Goal: Transaction & Acquisition: Obtain resource

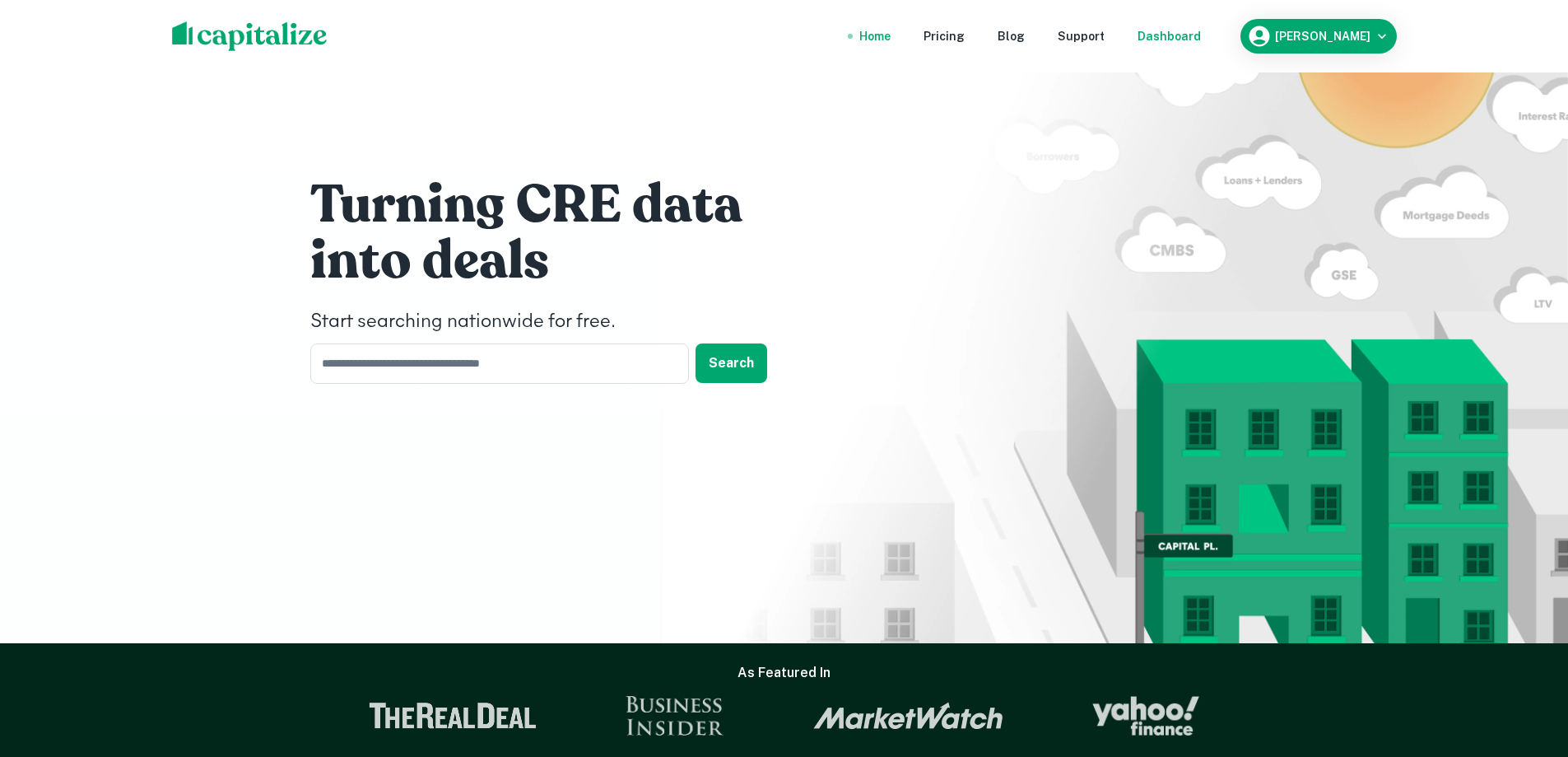
click at [1188, 38] on div "Dashboard" at bounding box center [1169, 36] width 63 height 19
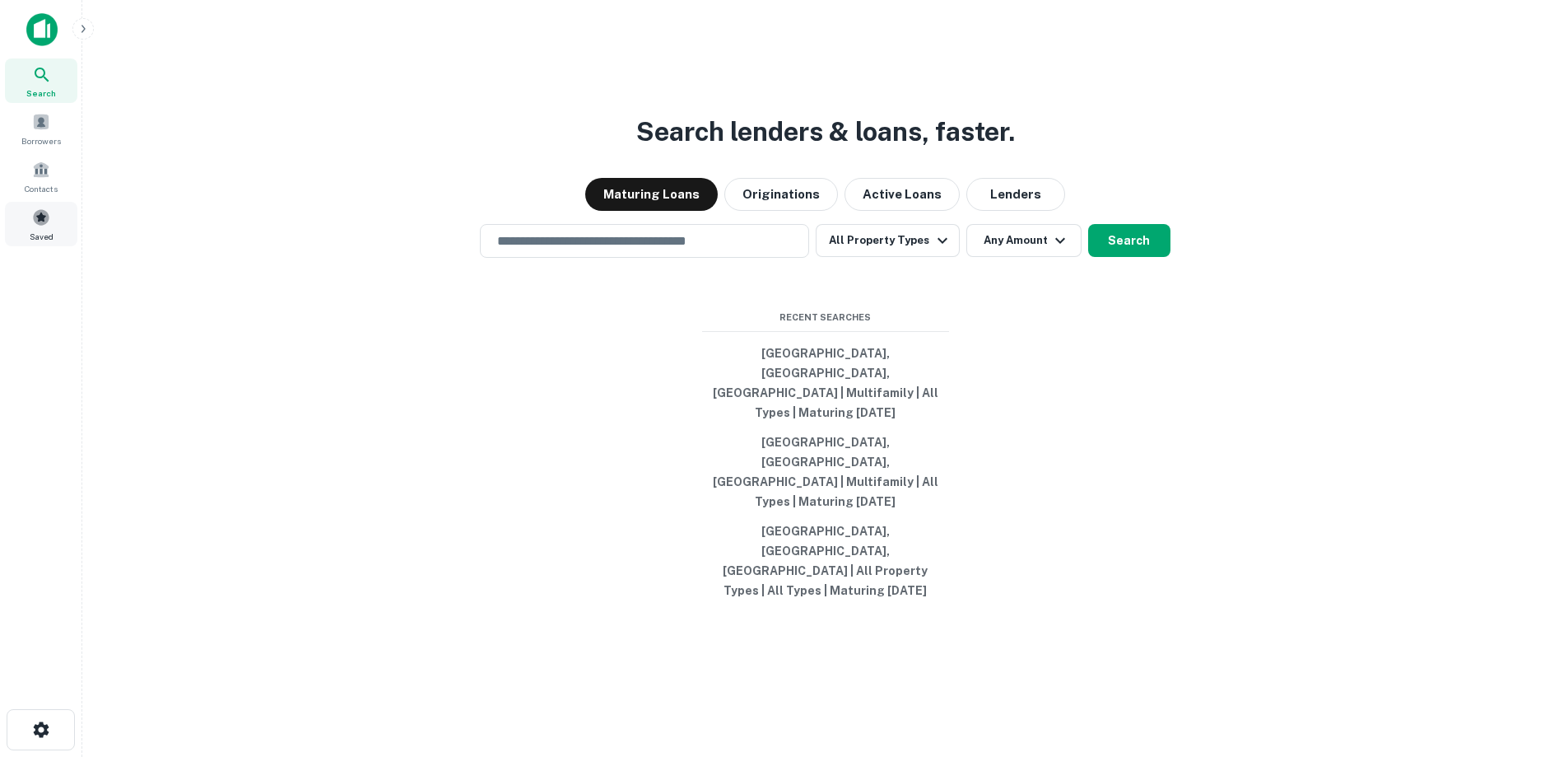
click at [22, 230] on div "Saved" at bounding box center [41, 225] width 72 height 45
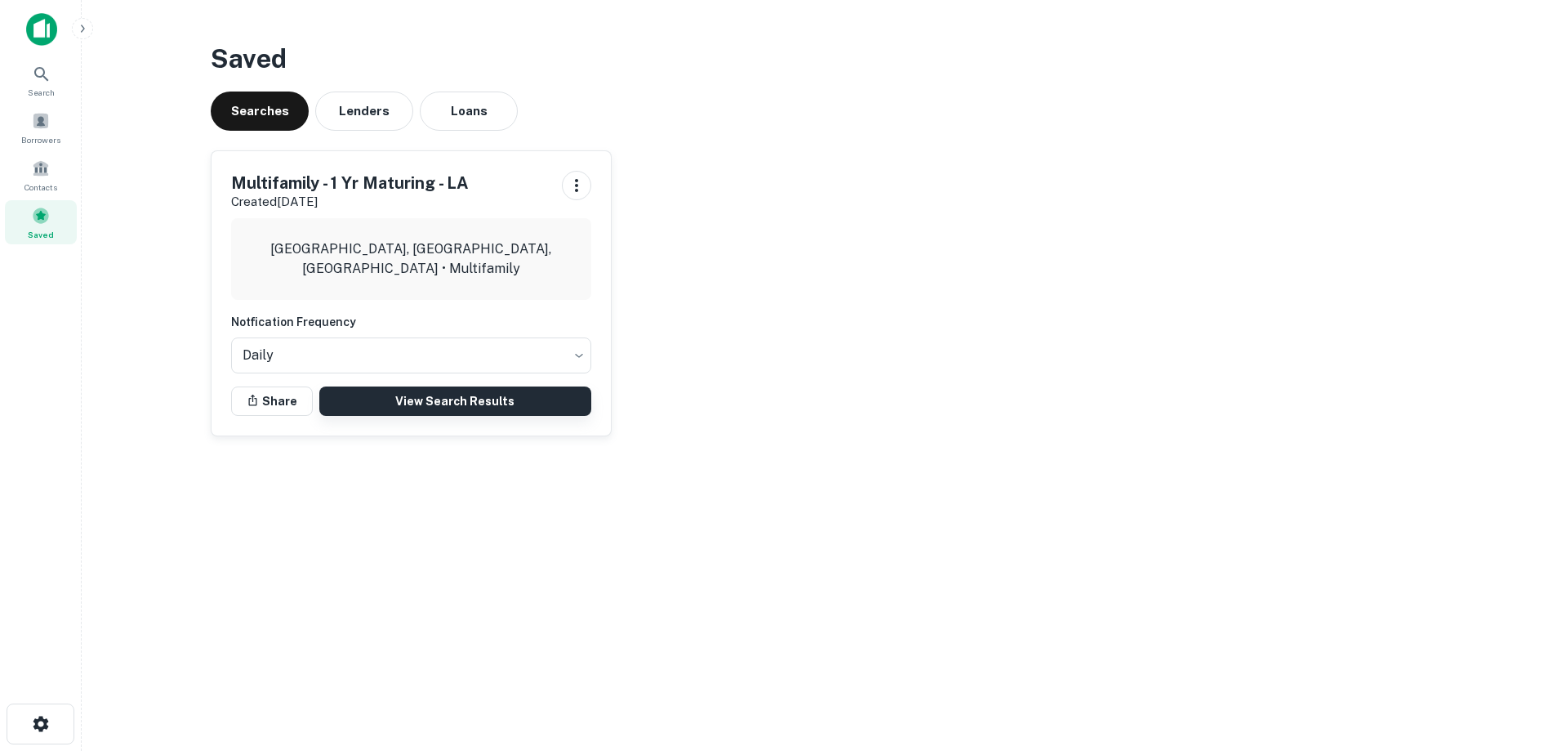
click at [442, 394] on link "View Search Results" at bounding box center [455, 401] width 272 height 29
click at [29, 30] on img at bounding box center [42, 29] width 31 height 33
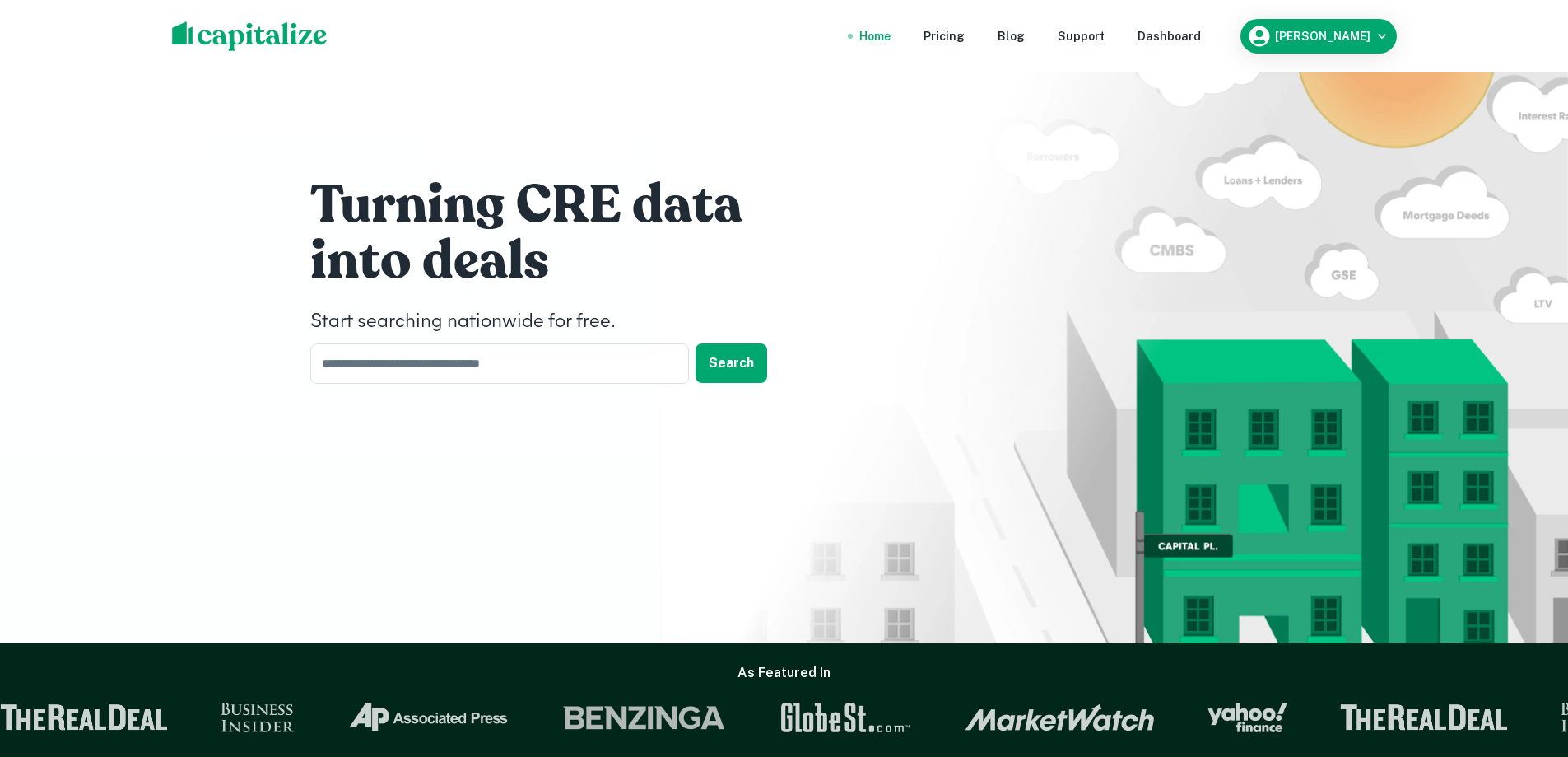
click at [243, 239] on div "Turning CRE data into deals Start searching nationwide for free. ​ Search" at bounding box center [784, 321] width 1568 height 643
click at [141, 320] on div "Turning CRE data into deals Start searching nationwide for free. ​ Search" at bounding box center [784, 321] width 1568 height 643
click at [155, 262] on div "Turning CRE data into deals Start searching nationwide for free. ​ Search" at bounding box center [784, 321] width 1568 height 643
click at [161, 350] on div "Turning CRE data into deals Start searching nationwide for free. ​ Search" at bounding box center [784, 321] width 1568 height 643
click at [227, 275] on div "Turning CRE data into deals Start searching nationwide for free. ​ Search" at bounding box center [784, 321] width 1568 height 643
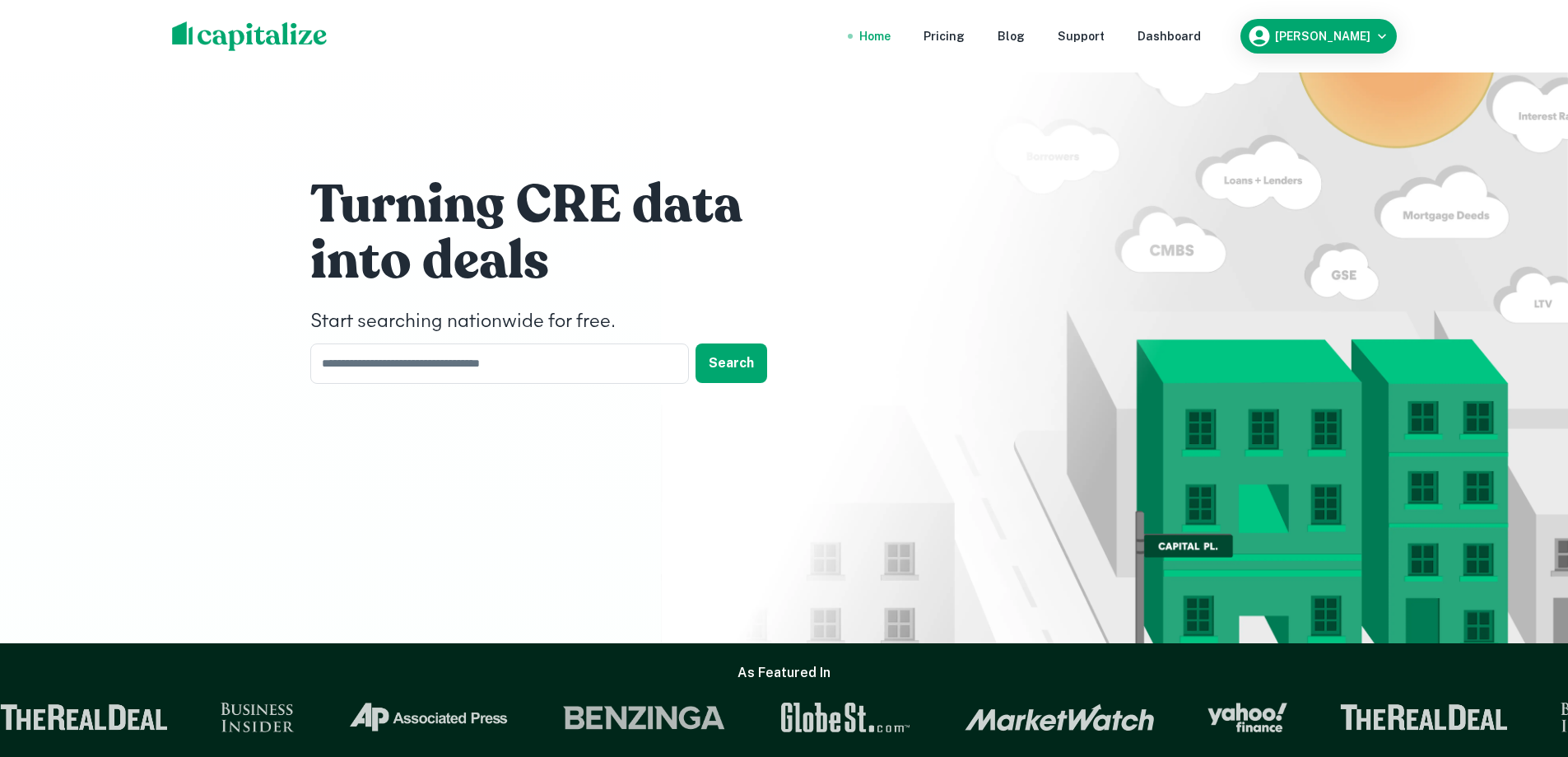
click at [213, 315] on div "Turning CRE data into deals Start searching nationwide for free. ​ Search" at bounding box center [784, 321] width 1568 height 643
click at [220, 294] on div "Turning CRE data into deals Start searching nationwide for free. ​ Search" at bounding box center [784, 321] width 1568 height 643
click at [1200, 29] on div "Dashboard" at bounding box center [1169, 36] width 63 height 19
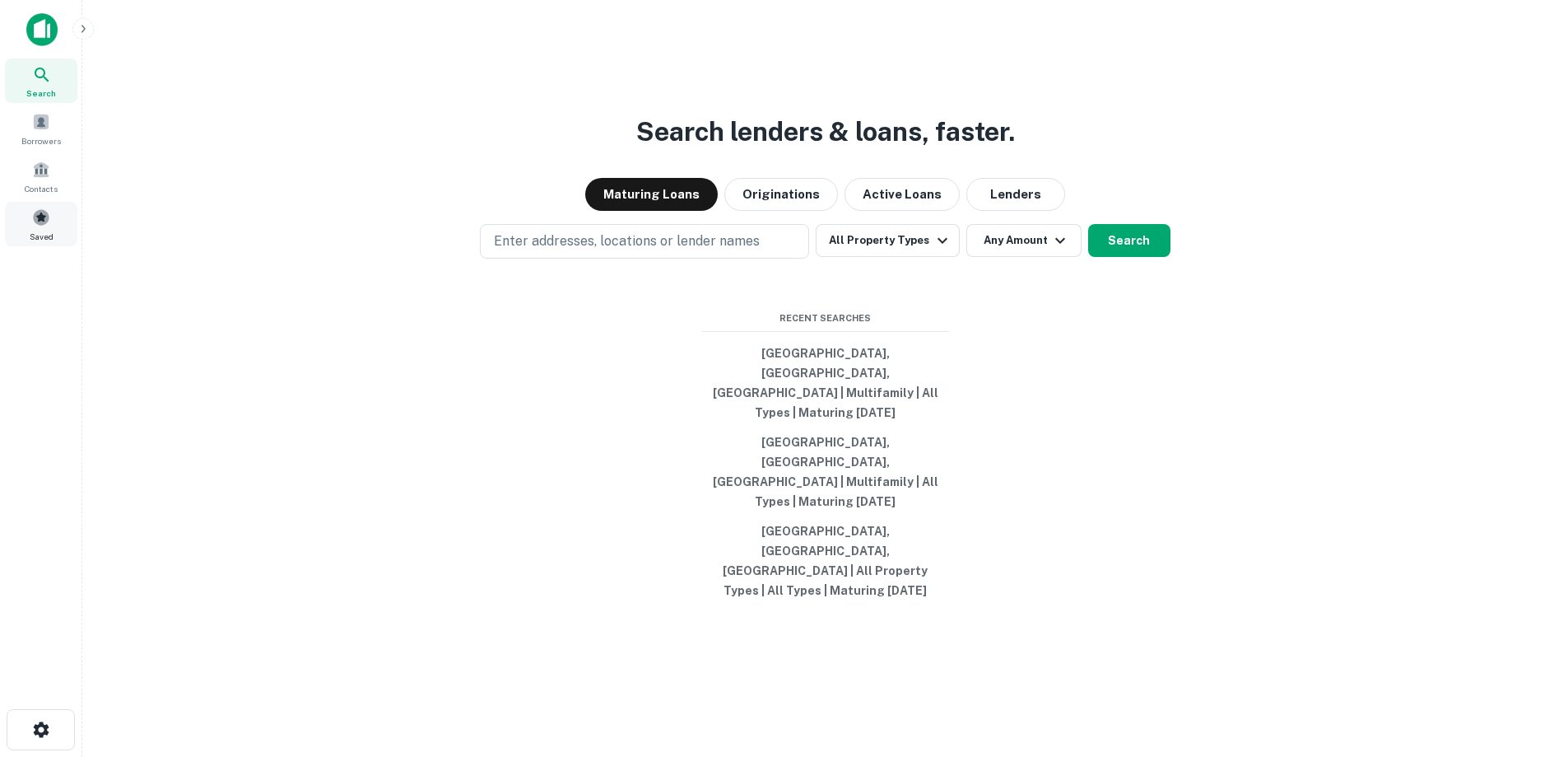
click at [48, 231] on span "Saved" at bounding box center [41, 235] width 23 height 13
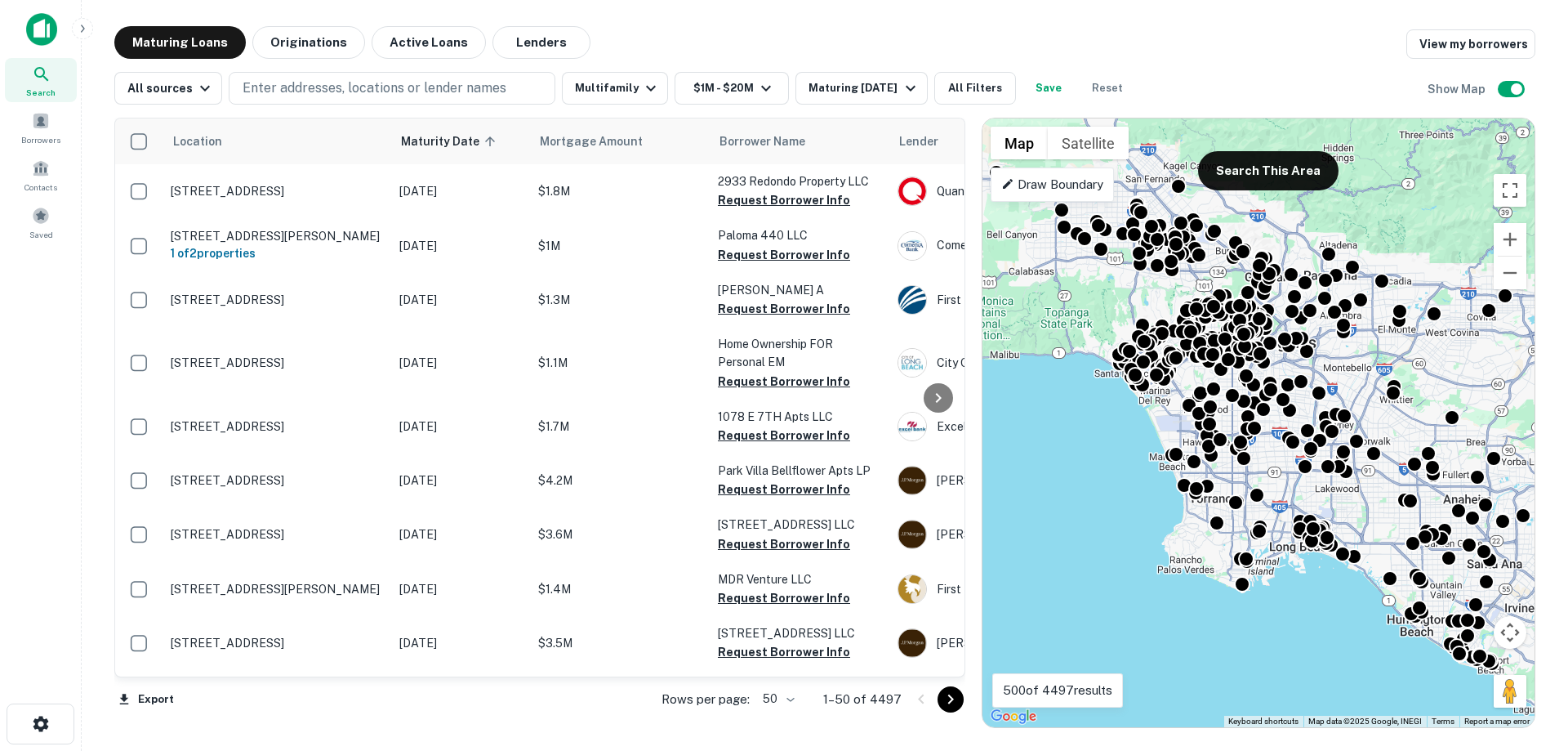
click at [35, 34] on img at bounding box center [42, 29] width 31 height 33
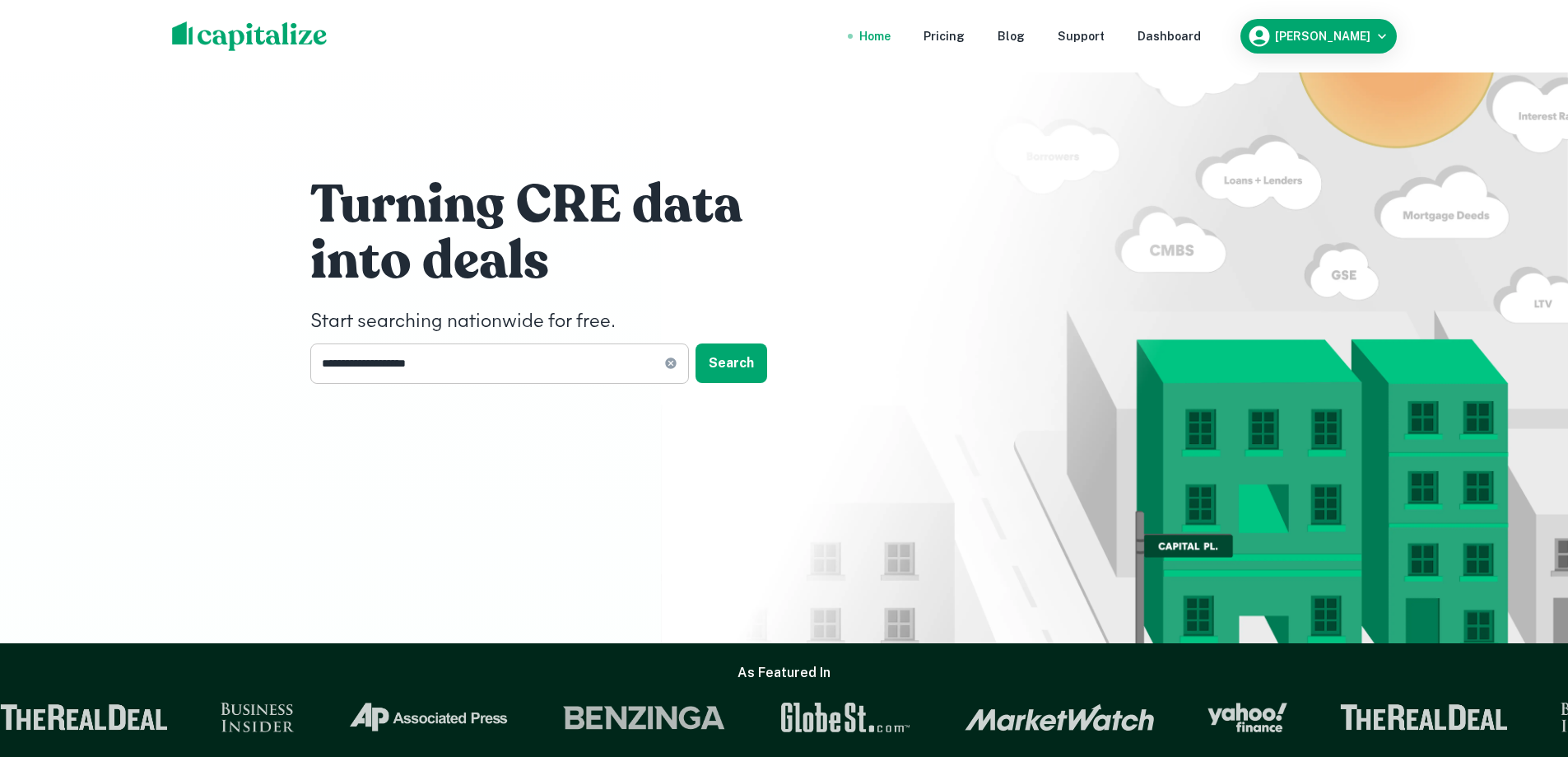
click at [666, 363] on icon at bounding box center [670, 363] width 11 height 11
click at [682, 253] on h1 "into deals" at bounding box center [557, 261] width 494 height 65
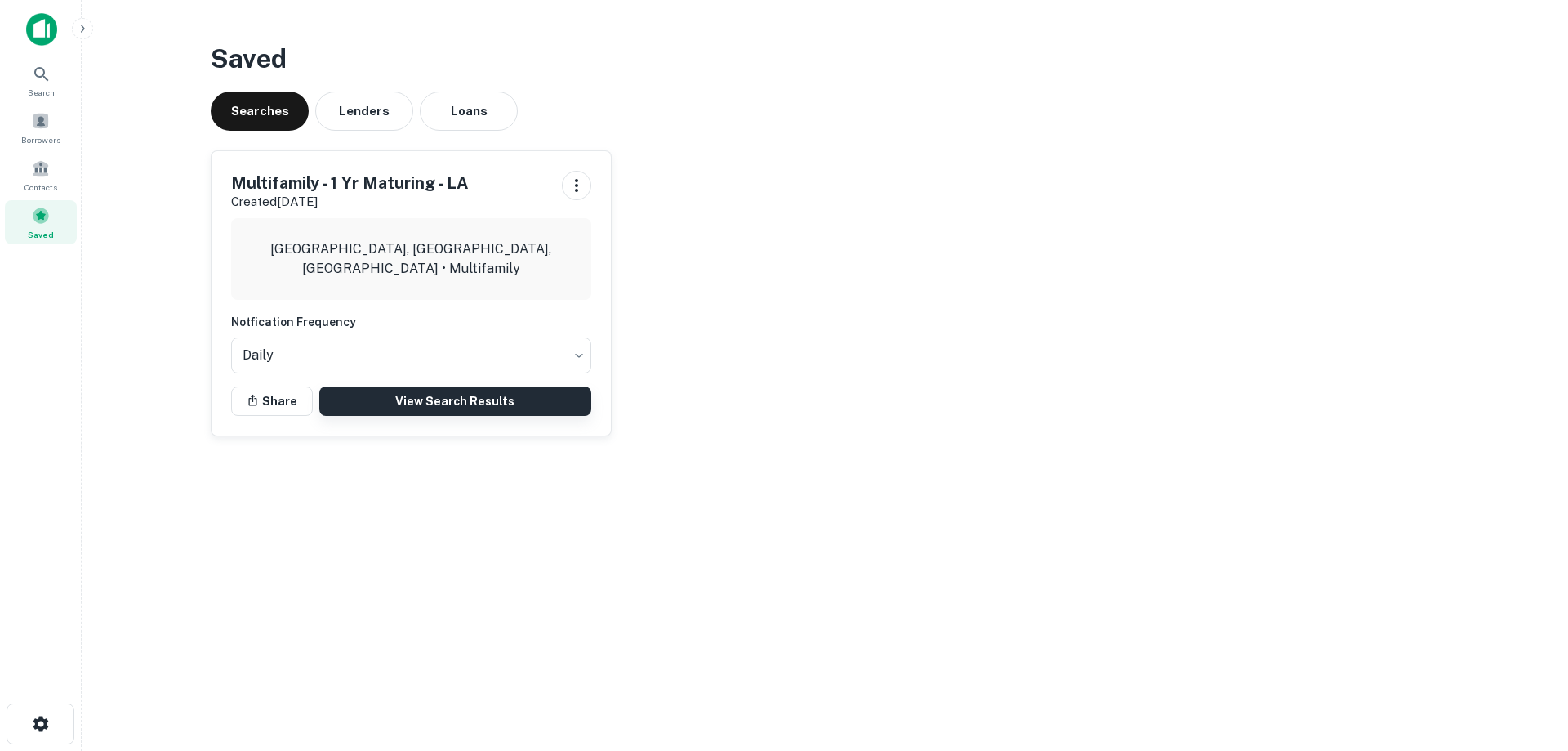
click at [393, 394] on link "View Search Results" at bounding box center [455, 401] width 272 height 29
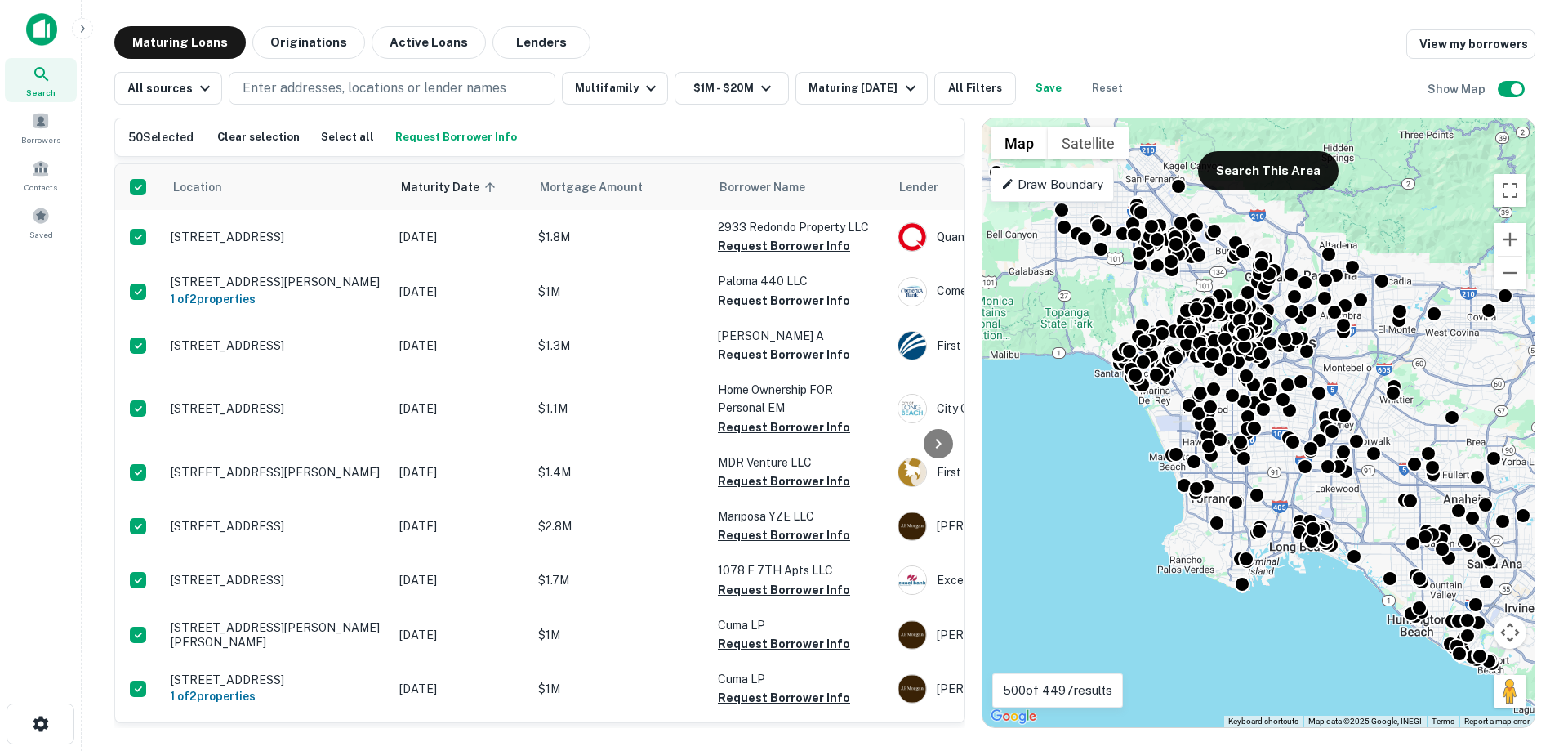
click at [435, 142] on button "Request Borrower Info" at bounding box center [456, 137] width 130 height 24
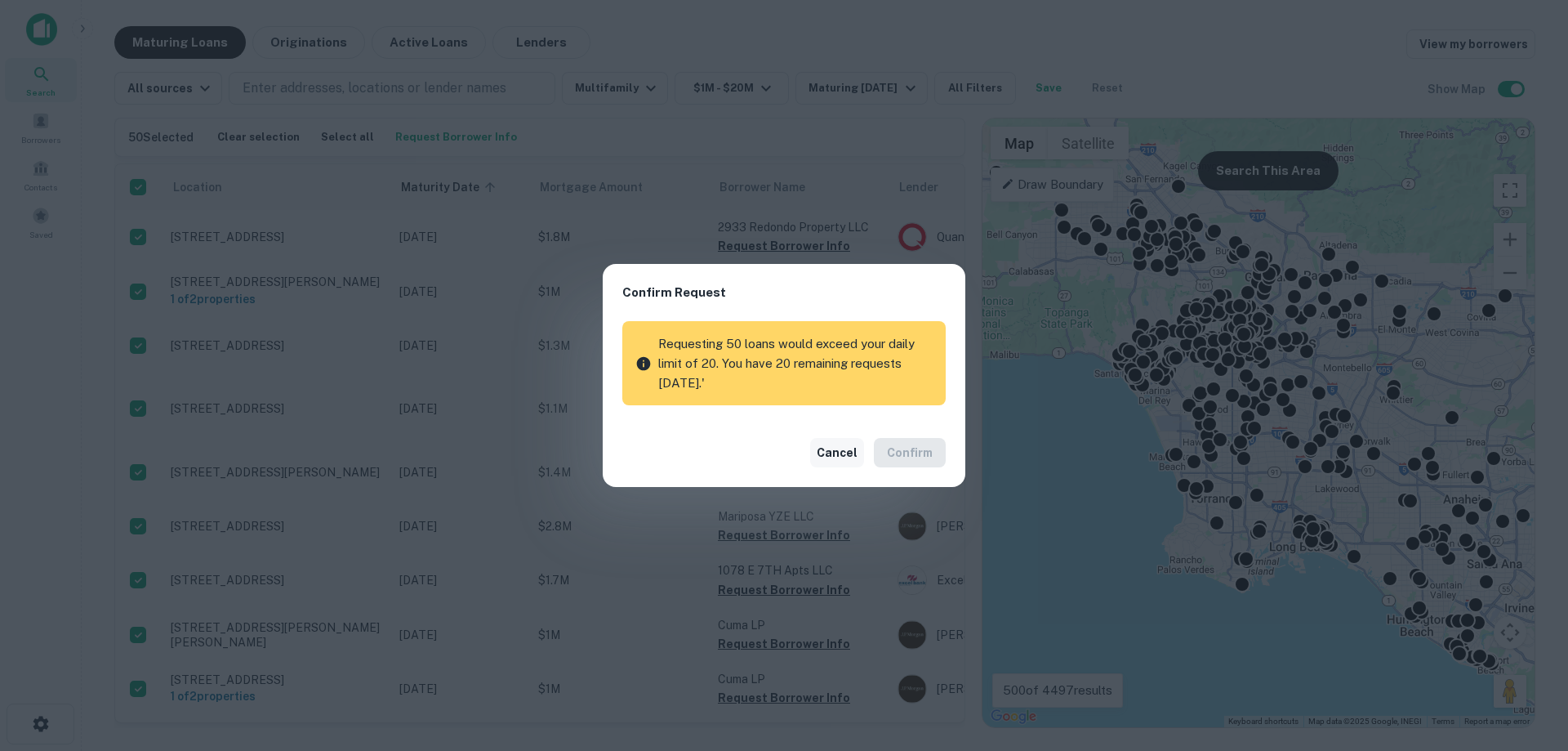
click at [832, 454] on button "Cancel" at bounding box center [837, 453] width 54 height 29
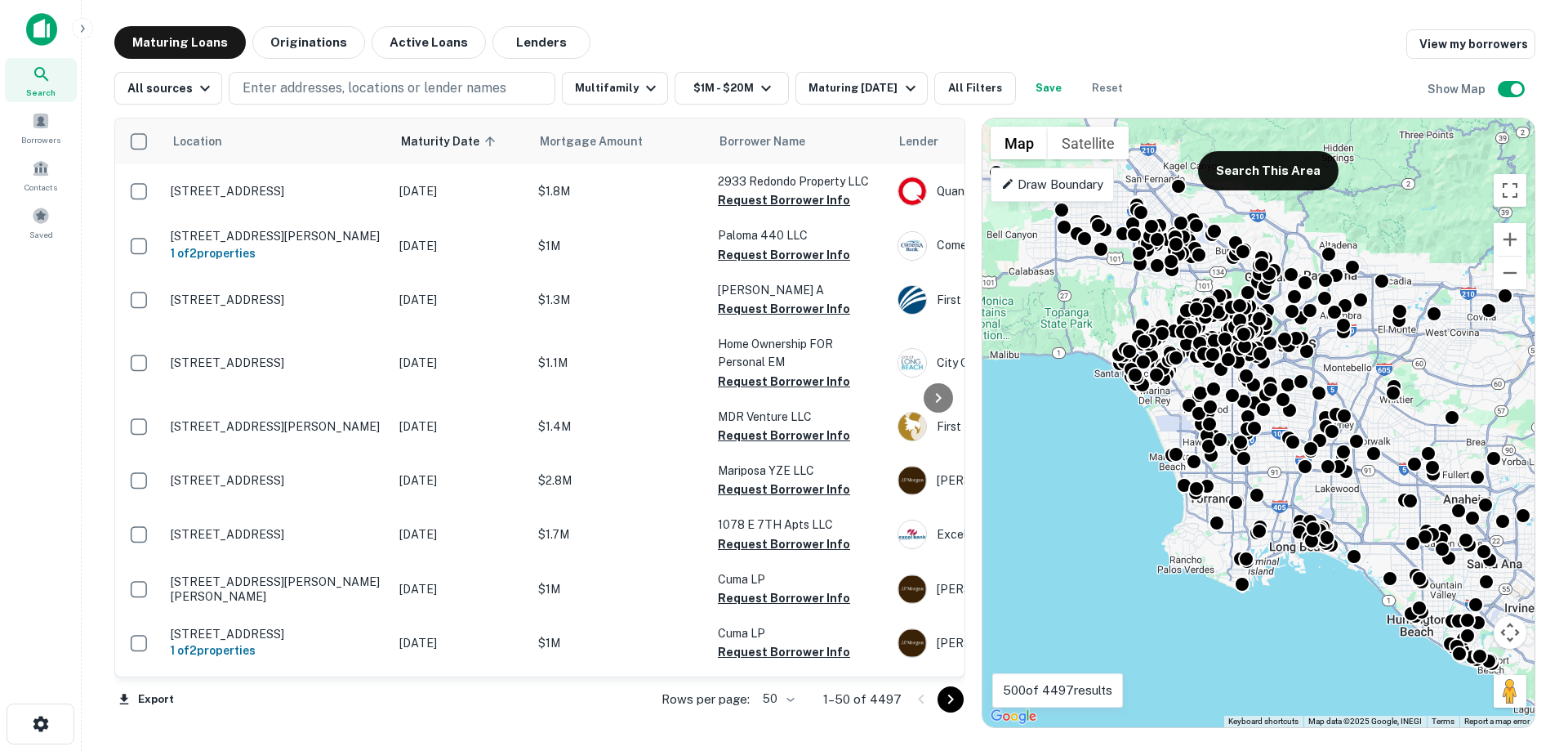
click at [778, 690] on body "Search Borrowers Contacts Saved Maturing Loans Originations Active Loans Lender…" at bounding box center [784, 375] width 1568 height 751
click at [777, 659] on li "25" at bounding box center [781, 658] width 47 height 29
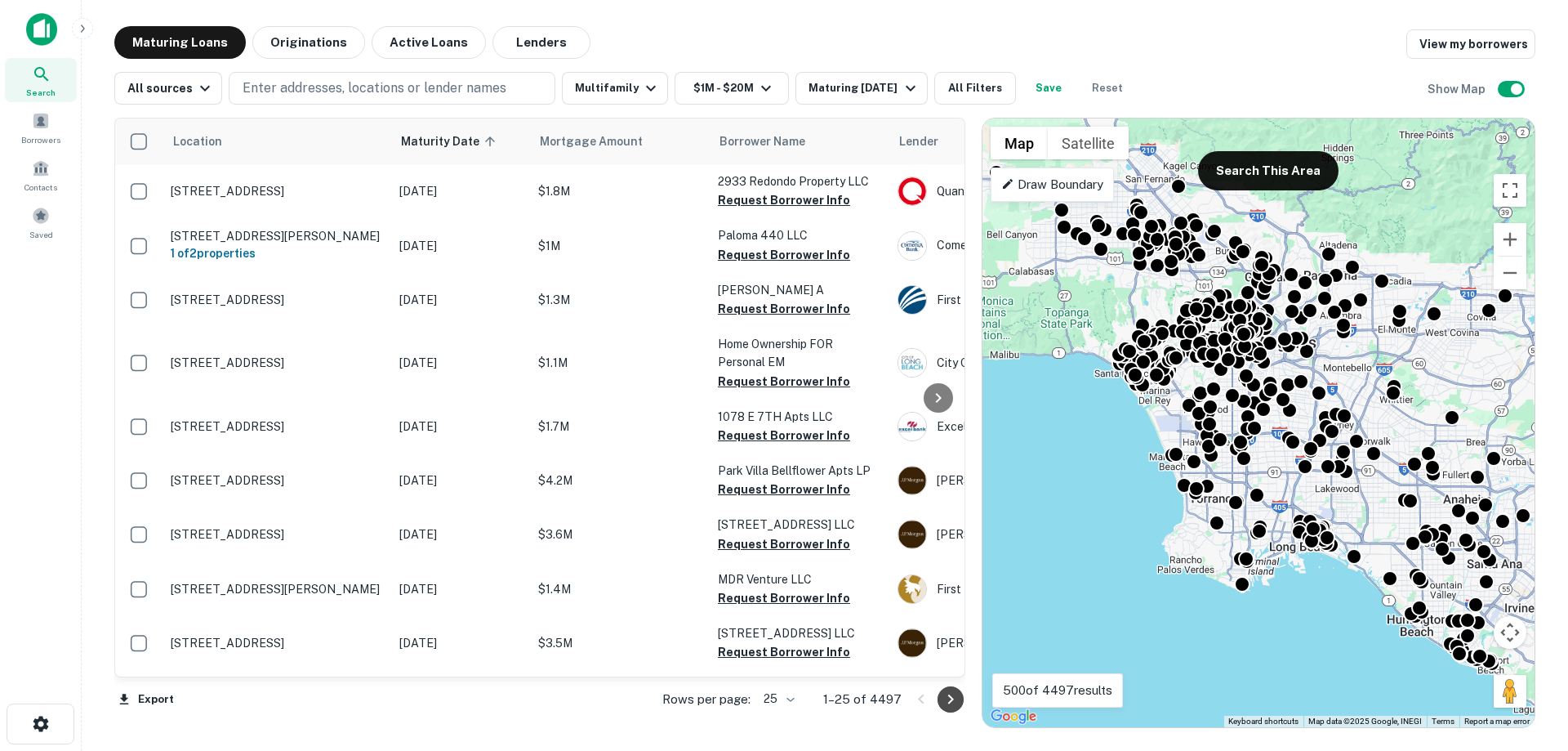
click at [956, 703] on icon "Go to next page" at bounding box center [950, 700] width 19 height 19
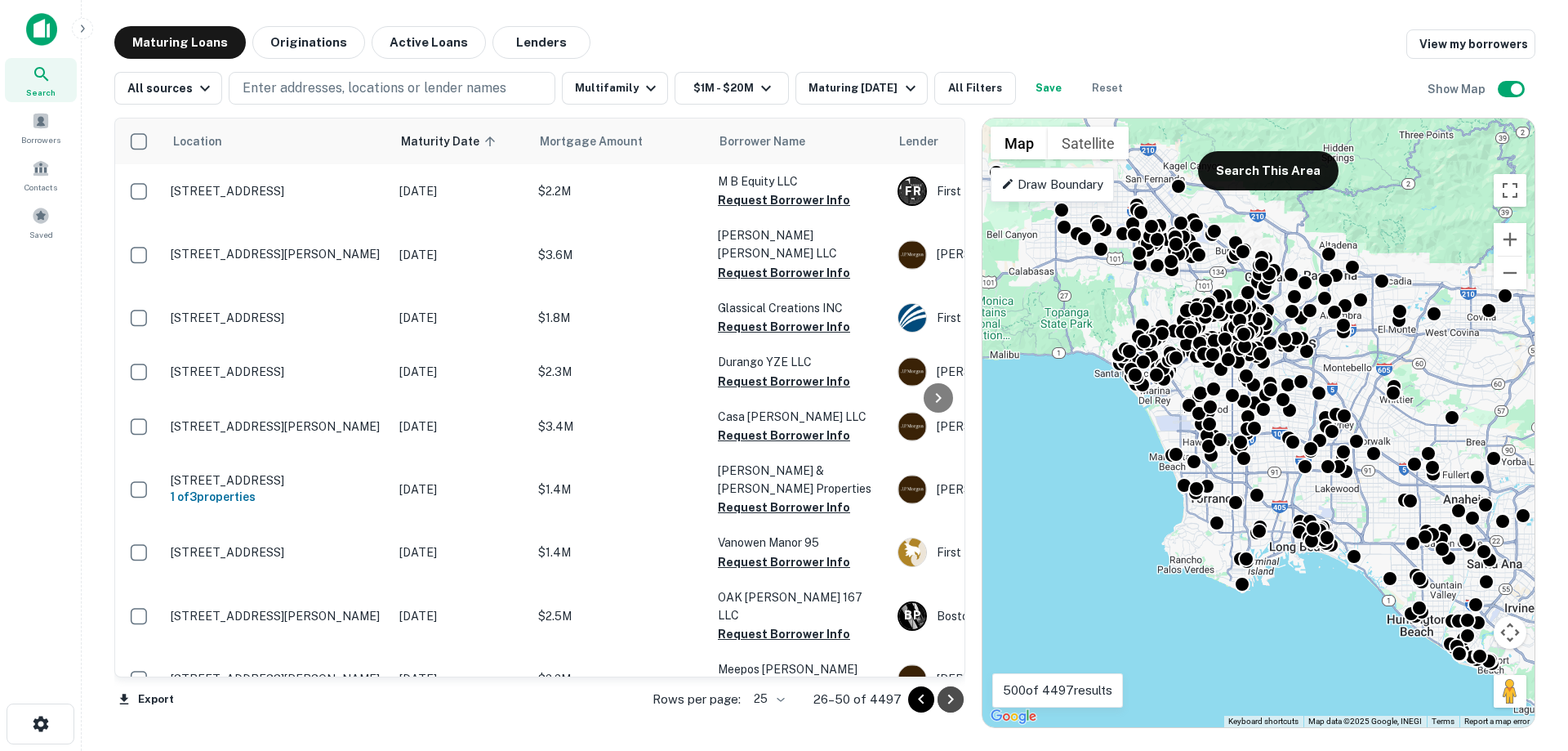
click at [956, 703] on icon "Go to next page" at bounding box center [950, 700] width 19 height 19
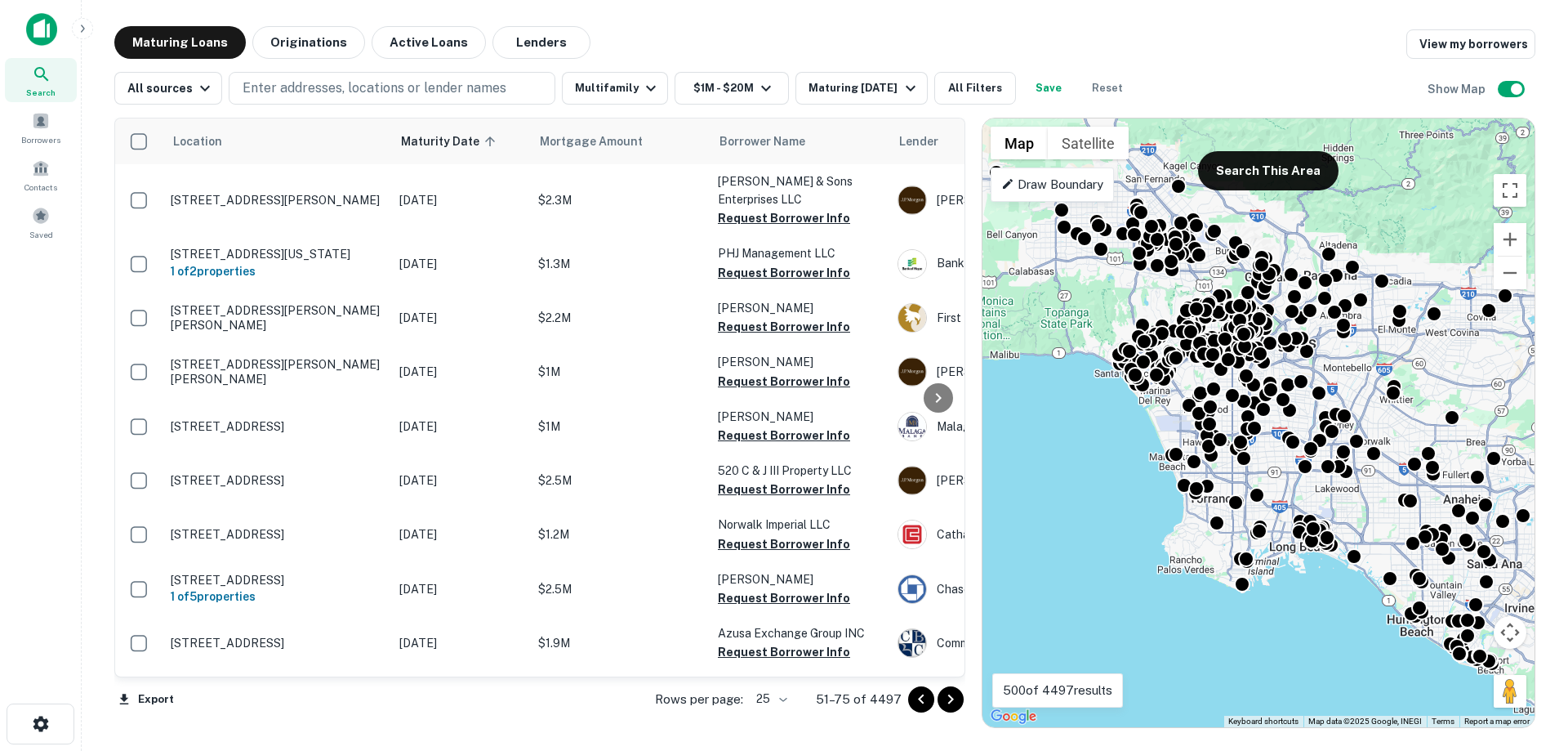
click at [956, 703] on icon "Go to next page" at bounding box center [950, 700] width 19 height 19
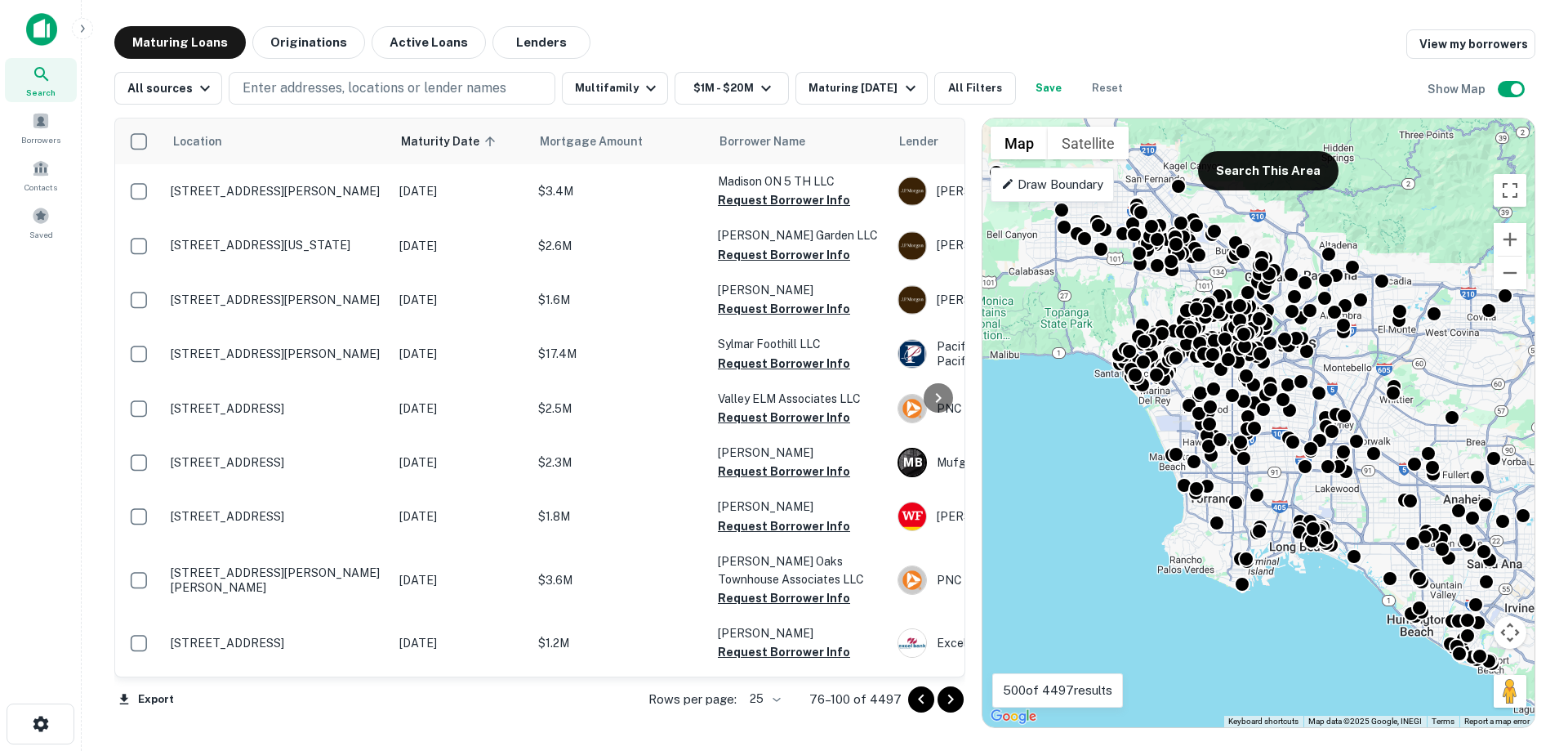
click at [956, 703] on icon "Go to next page" at bounding box center [950, 700] width 19 height 19
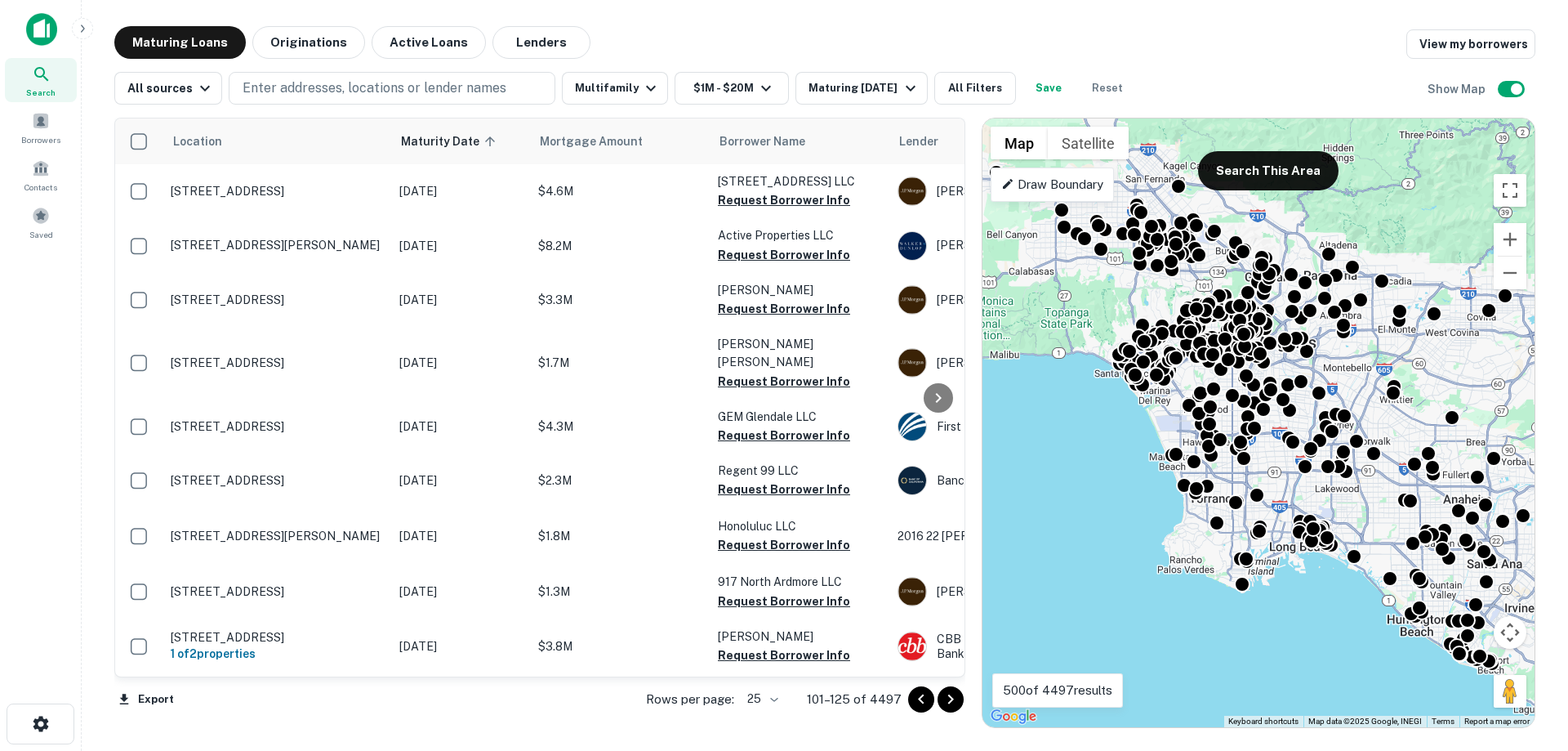
click at [956, 703] on icon "Go to next page" at bounding box center [950, 700] width 19 height 19
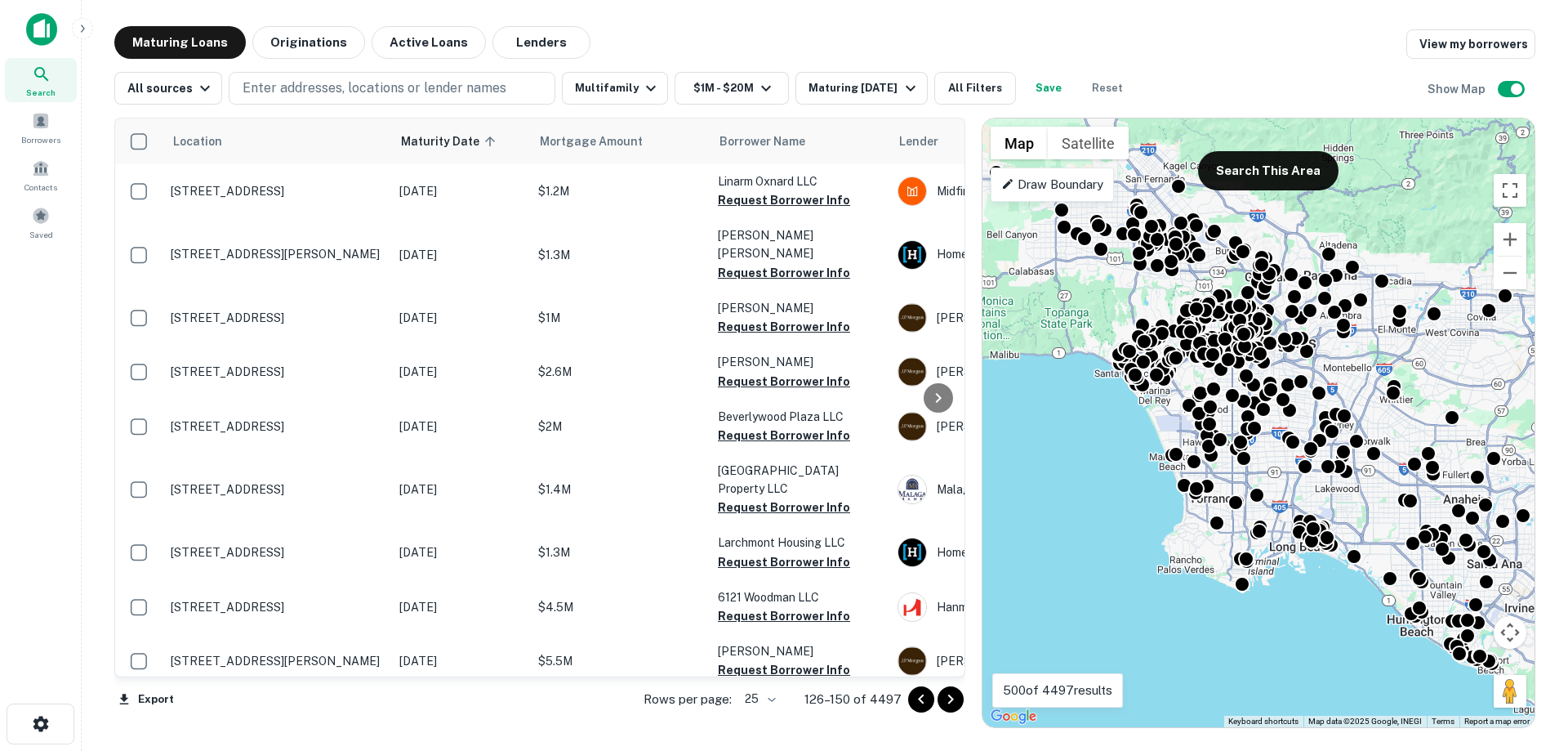
click at [956, 703] on icon "Go to next page" at bounding box center [950, 700] width 19 height 19
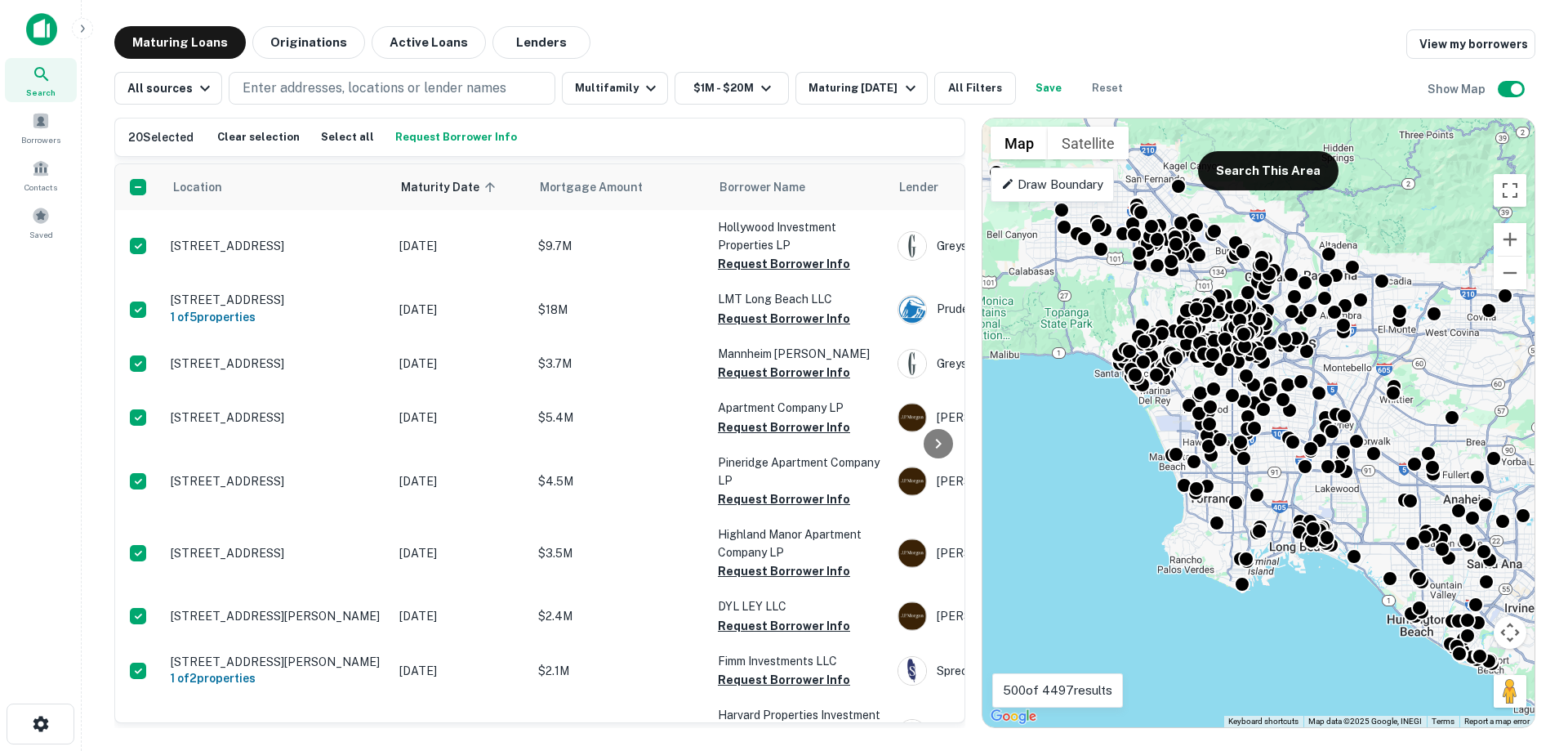
click at [478, 129] on button "Request Borrower Info" at bounding box center [456, 137] width 130 height 24
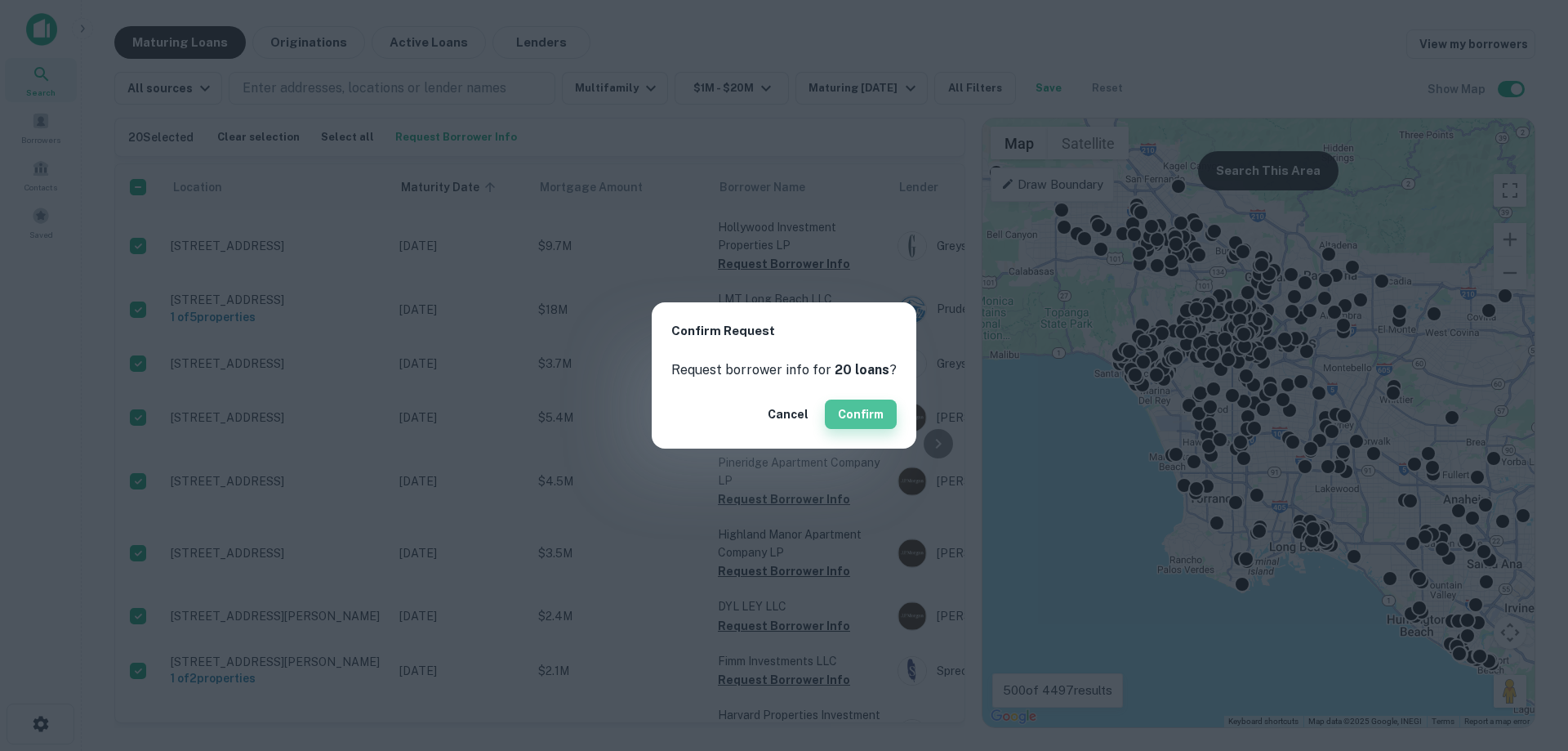
click at [861, 422] on button "Confirm" at bounding box center [861, 414] width 72 height 29
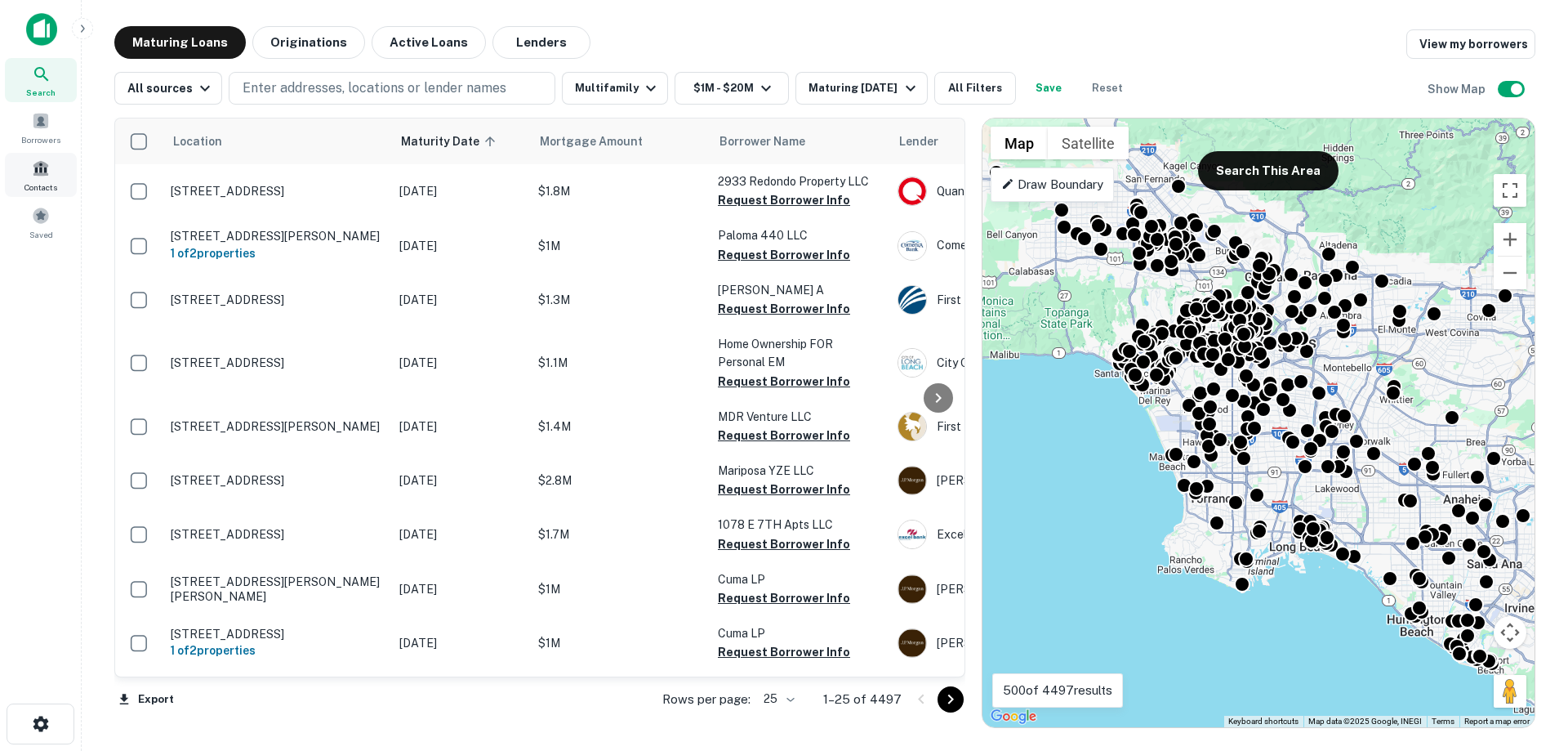
click at [42, 172] on span at bounding box center [41, 168] width 18 height 18
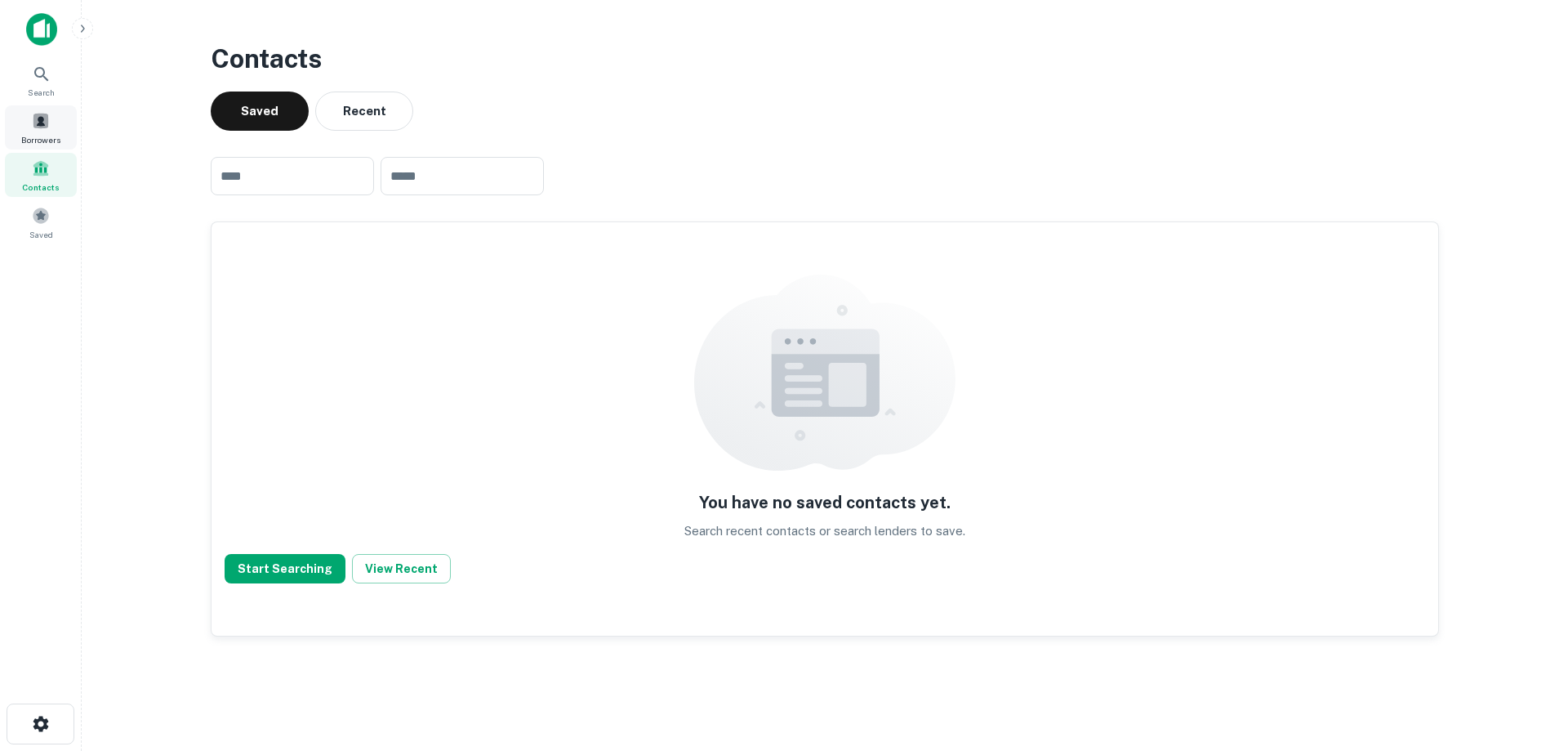
click at [46, 129] on span at bounding box center [41, 121] width 18 height 18
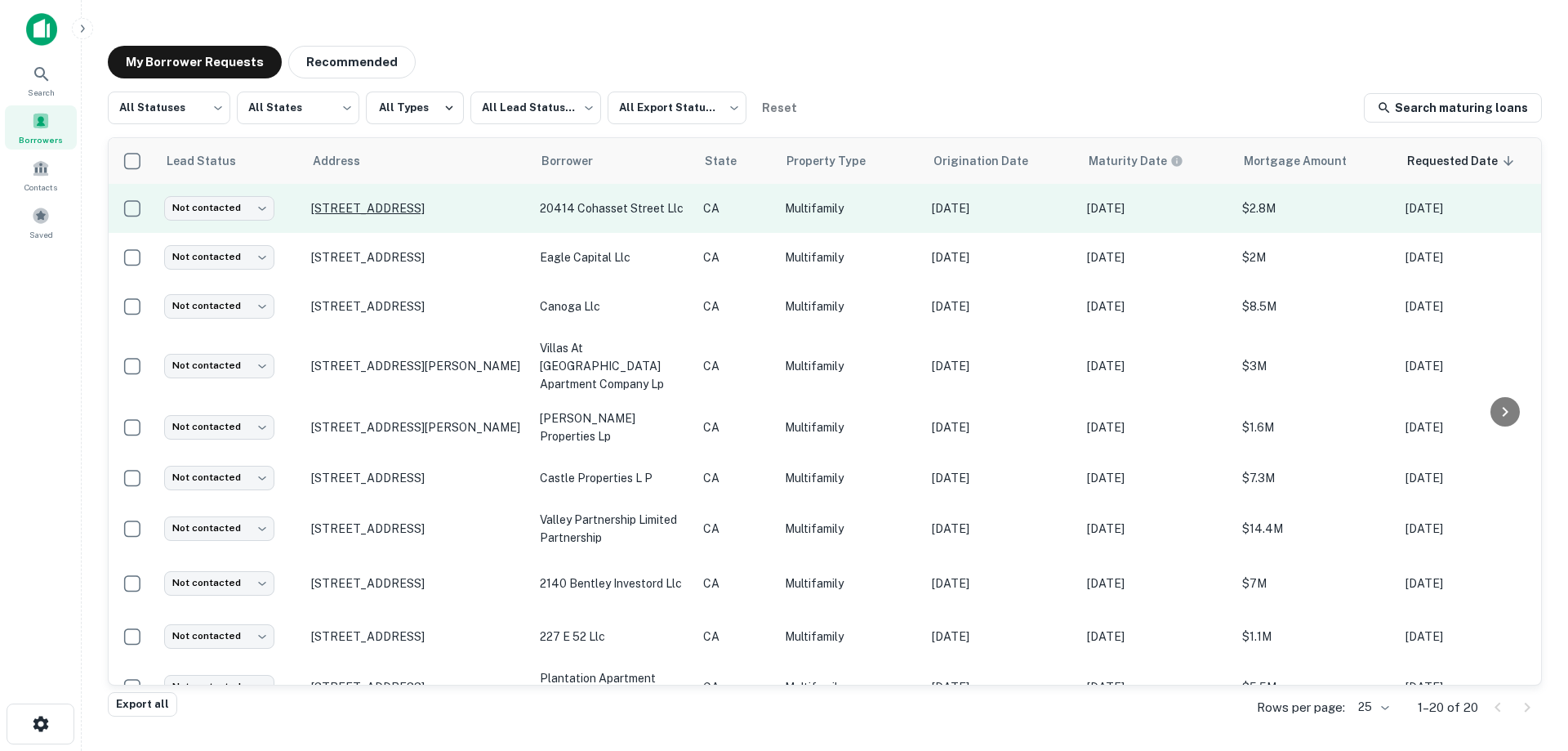
click at [446, 203] on p "[STREET_ADDRESS]" at bounding box center [416, 207] width 212 height 15
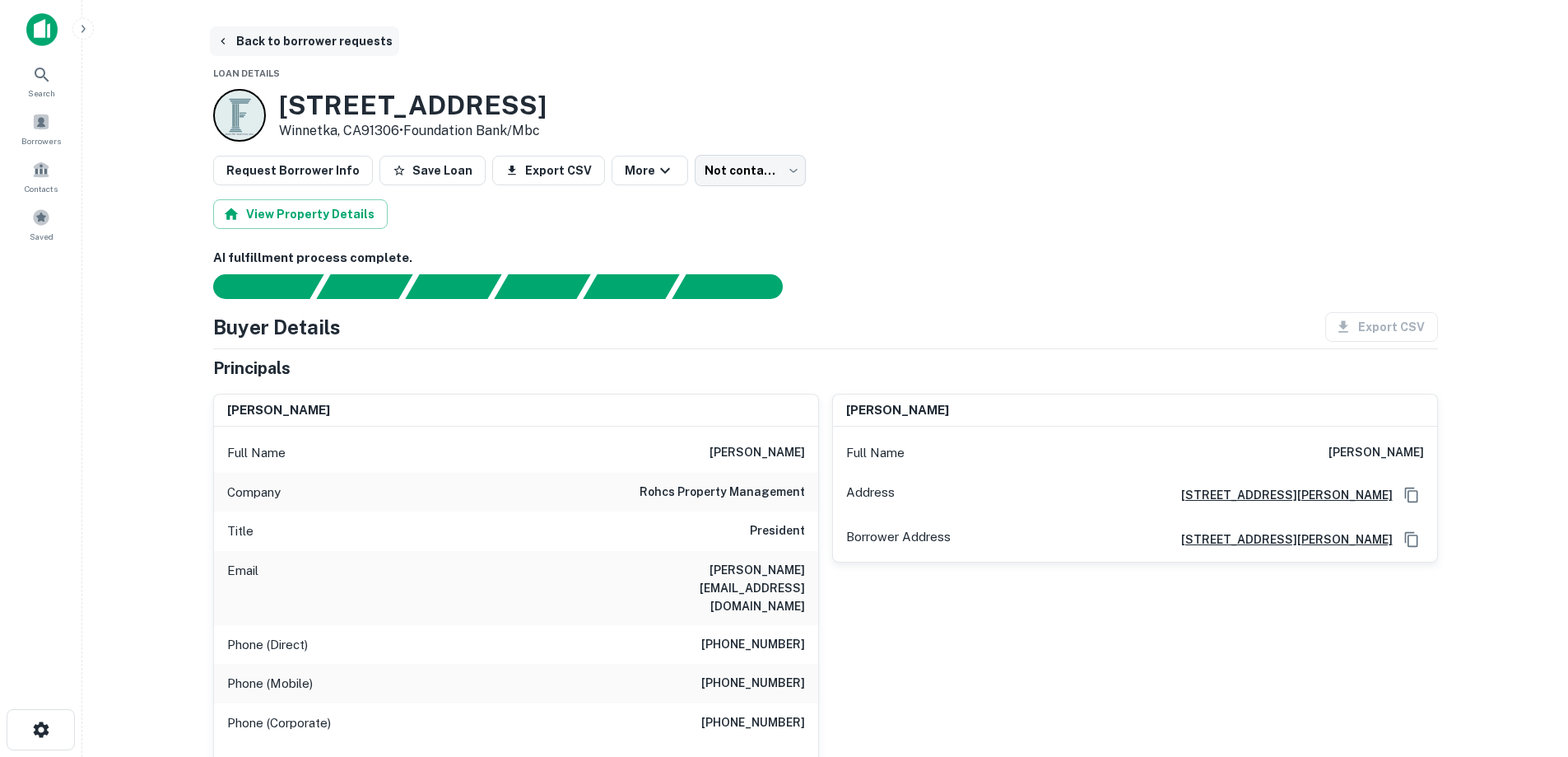
click at [270, 34] on button "Back to borrower requests" at bounding box center [305, 41] width 189 height 29
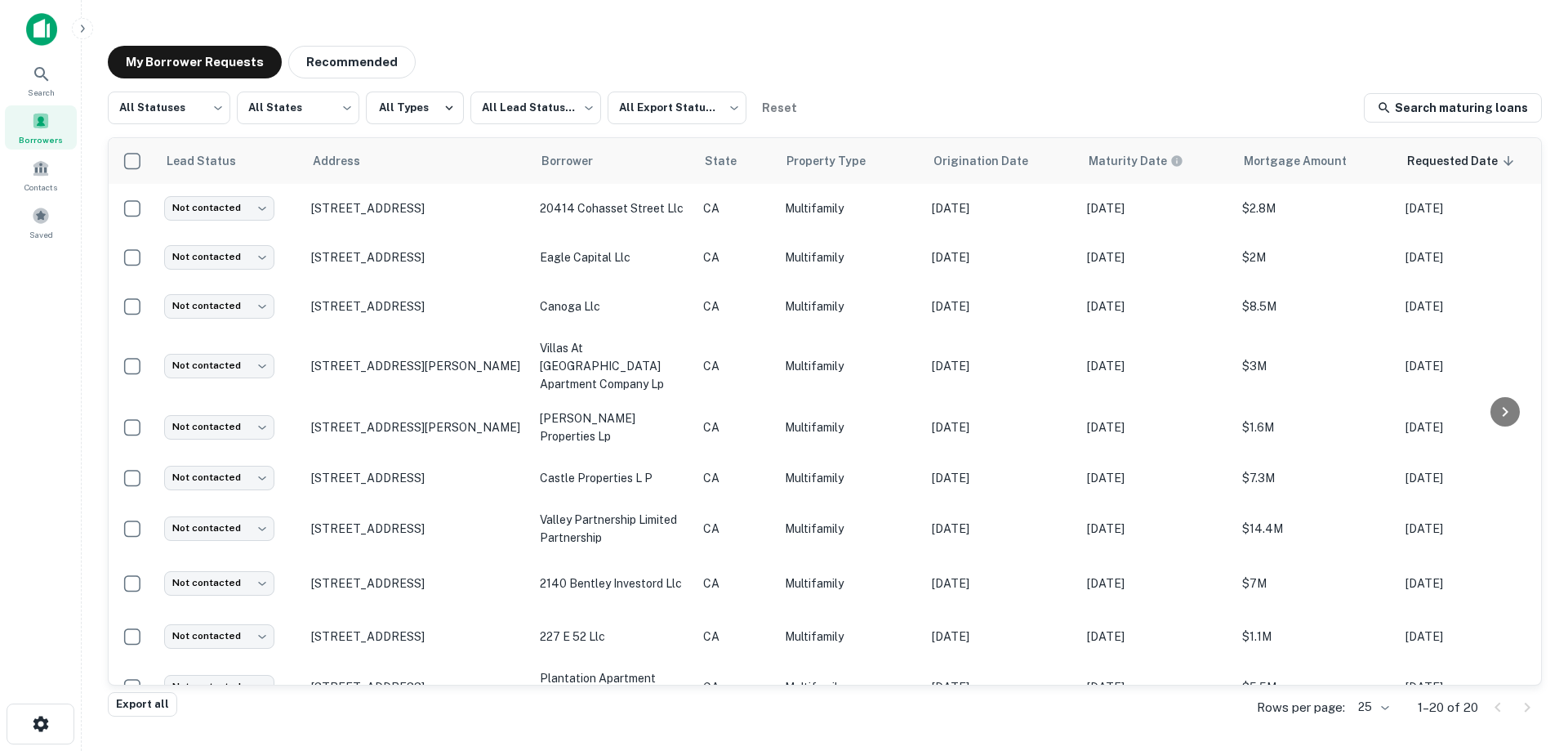
click at [39, 35] on img at bounding box center [42, 29] width 31 height 33
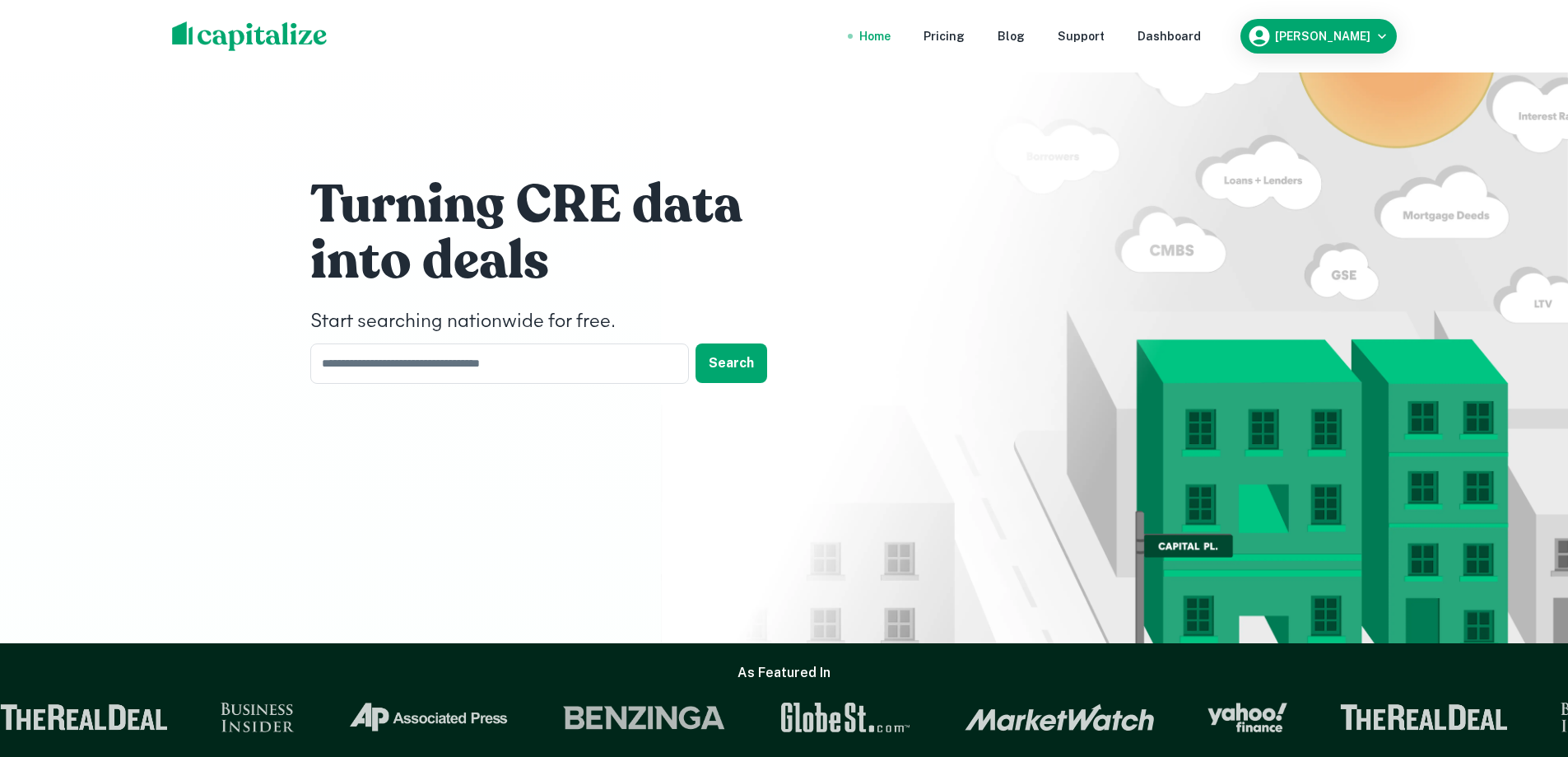
click at [147, 484] on div "Turning CRE data into deals Start searching nationwide for free. ​ Search" at bounding box center [784, 321] width 1568 height 643
click at [374, 553] on div "Turning CRE data into deals Start searching nationwide for free. ​ Search" at bounding box center [785, 283] width 988 height 568
